Goal: Transaction & Acquisition: Purchase product/service

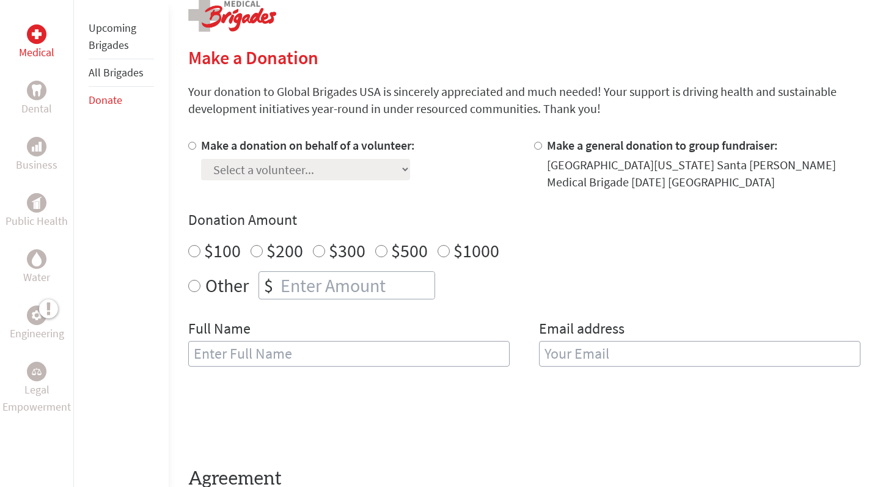
click at [189, 145] on input "Make a donation on behalf of a volunteer:" at bounding box center [192, 146] width 8 height 8
radio input "true"
click at [262, 155] on div "Select a volunteer... [PERSON_NAME]-[PERSON_NAME] [PERSON_NAME] [PERSON_NAME] […" at bounding box center [308, 167] width 214 height 26
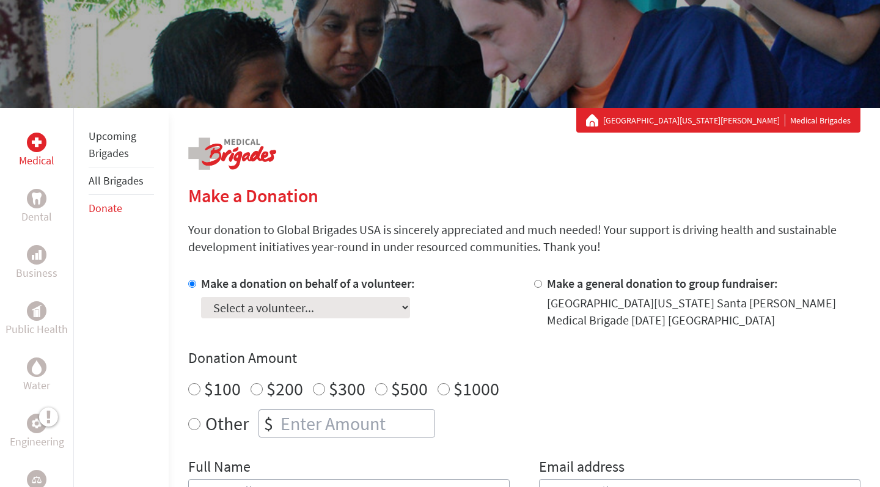
scroll to position [120, 0]
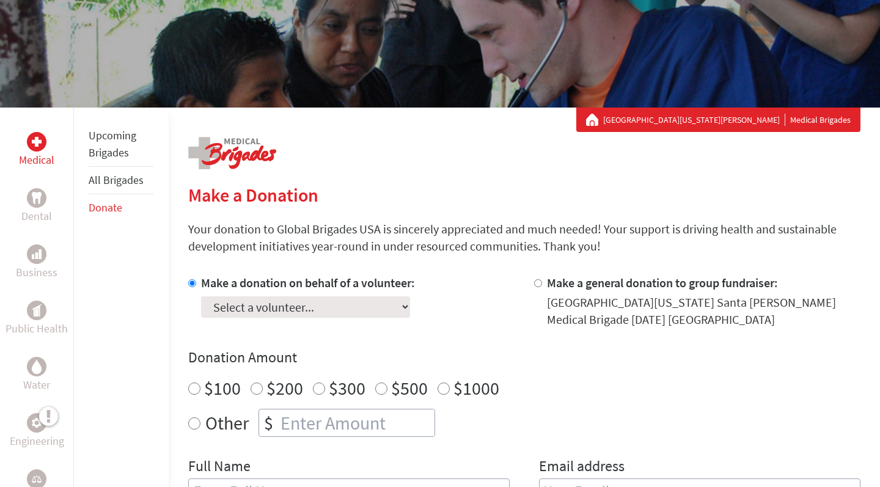
select select "4BA9AE8A-CE2D-11EF-9472-42010A8A002E"
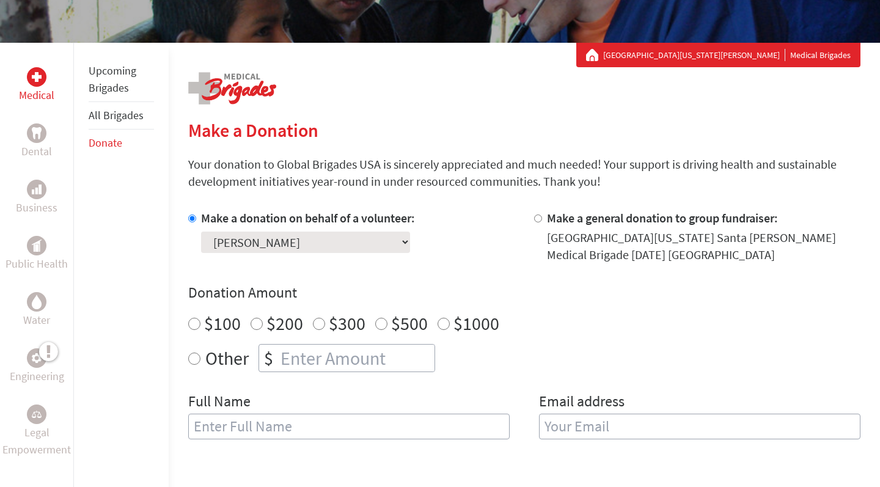
radio input "true"
click at [296, 362] on input "number" at bounding box center [356, 358] width 156 height 27
type input "35.98"
click at [560, 366] on div "Other $ 35.98" at bounding box center [524, 358] width 672 height 28
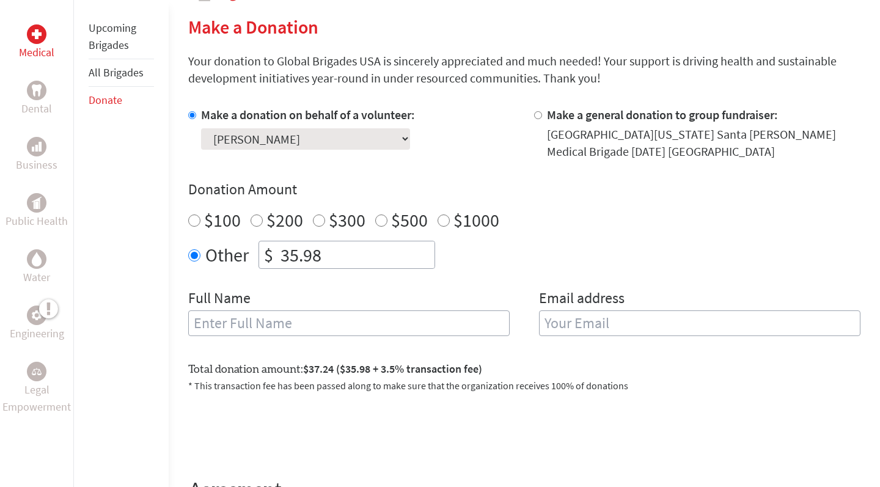
scroll to position [290, 0]
click at [459, 323] on input "[PERSON_NAME]" at bounding box center [348, 322] width 321 height 26
type input "[PERSON_NAME]"
click at [697, 316] on input "email" at bounding box center [699, 322] width 321 height 26
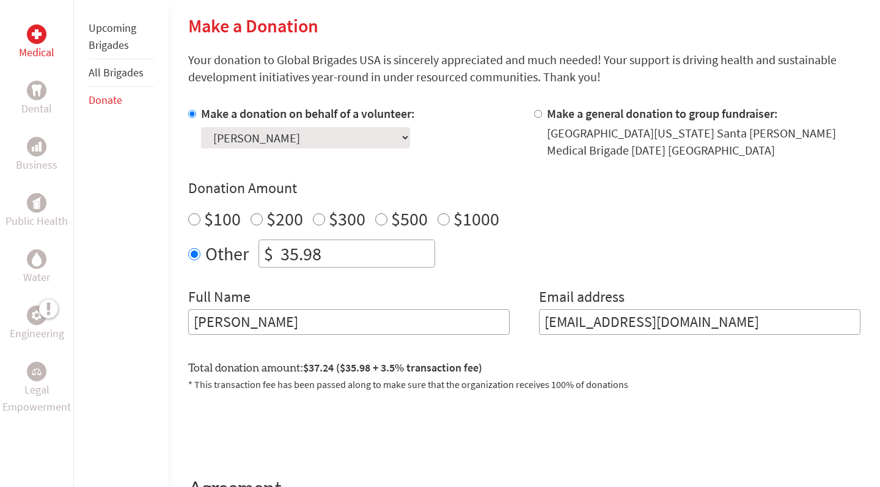
type input "[EMAIL_ADDRESS][DOMAIN_NAME]"
click at [649, 232] on div "Donation Amount $100 $200 $300 $500 $1000 Other $ 35.98" at bounding box center [524, 222] width 672 height 89
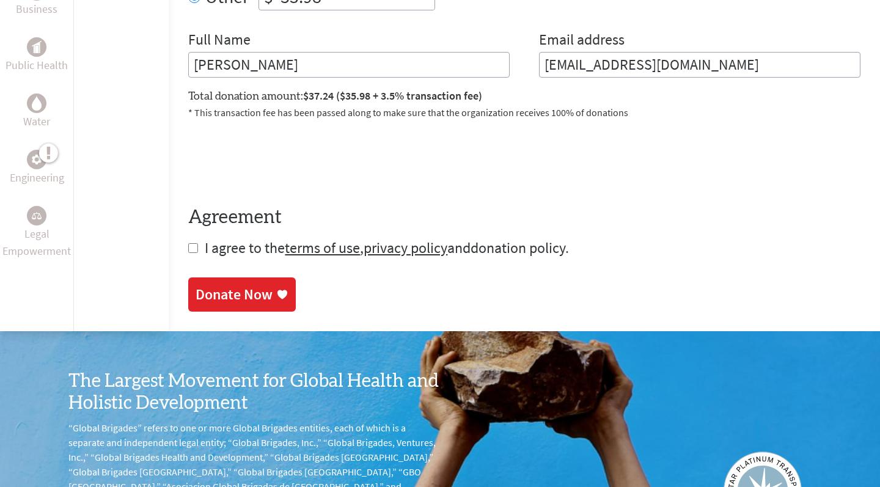
scroll to position [521, 0]
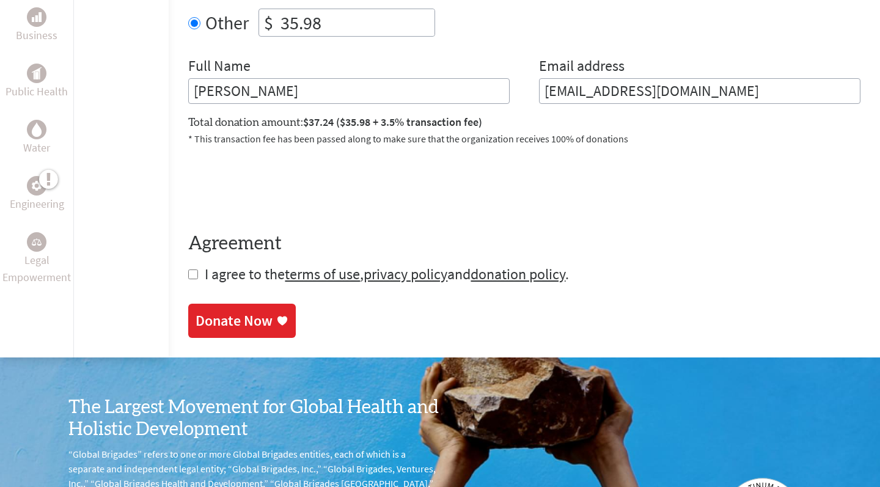
click at [251, 270] on span "I agree to the terms of use , privacy policy and donation policy ." at bounding box center [387, 274] width 364 height 19
click at [194, 278] on input "checkbox" at bounding box center [193, 274] width 10 height 10
checkbox input "true"
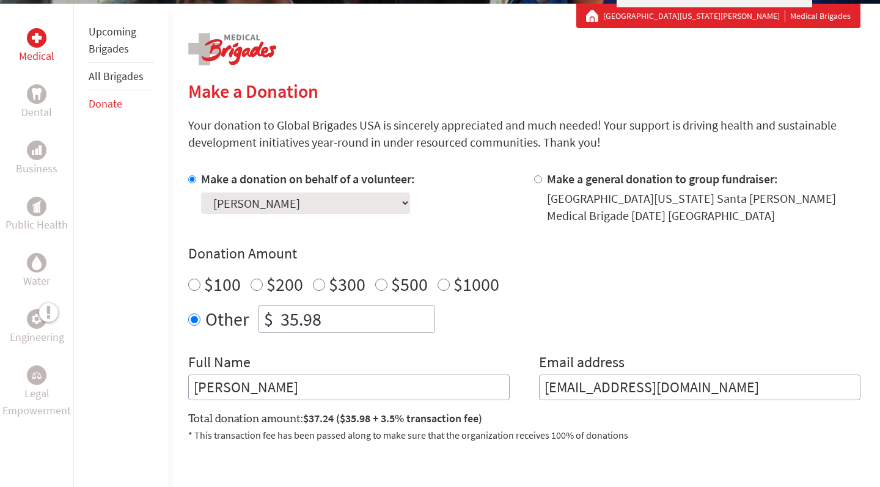
scroll to position [282, 0]
